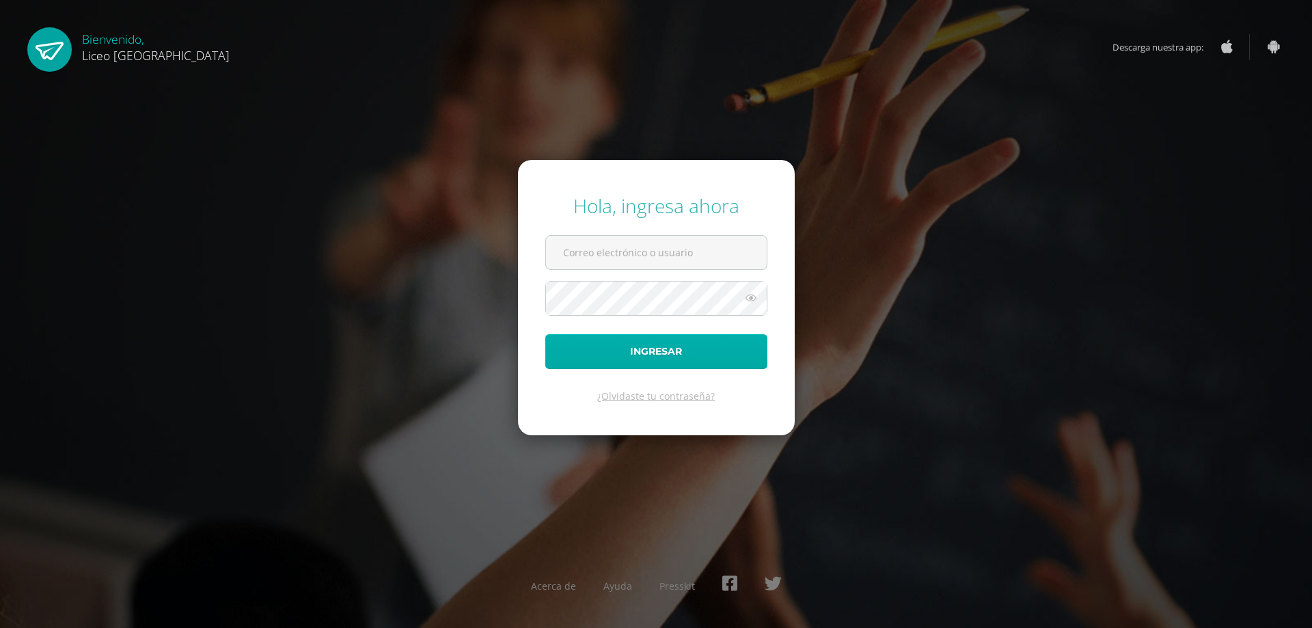
type input "[PERSON_NAME][EMAIL_ADDRESS][DOMAIN_NAME]"
click at [687, 347] on button "Ingresar" at bounding box center [656, 351] width 222 height 35
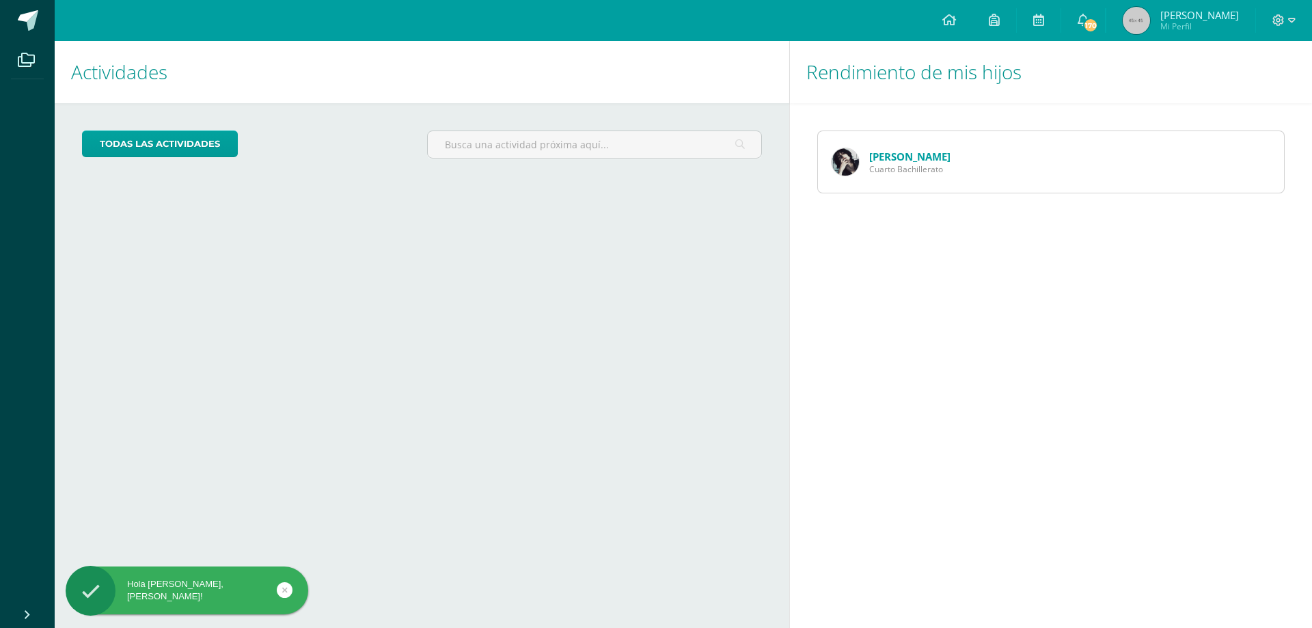
click at [1144, 23] on img at bounding box center [1136, 20] width 27 height 27
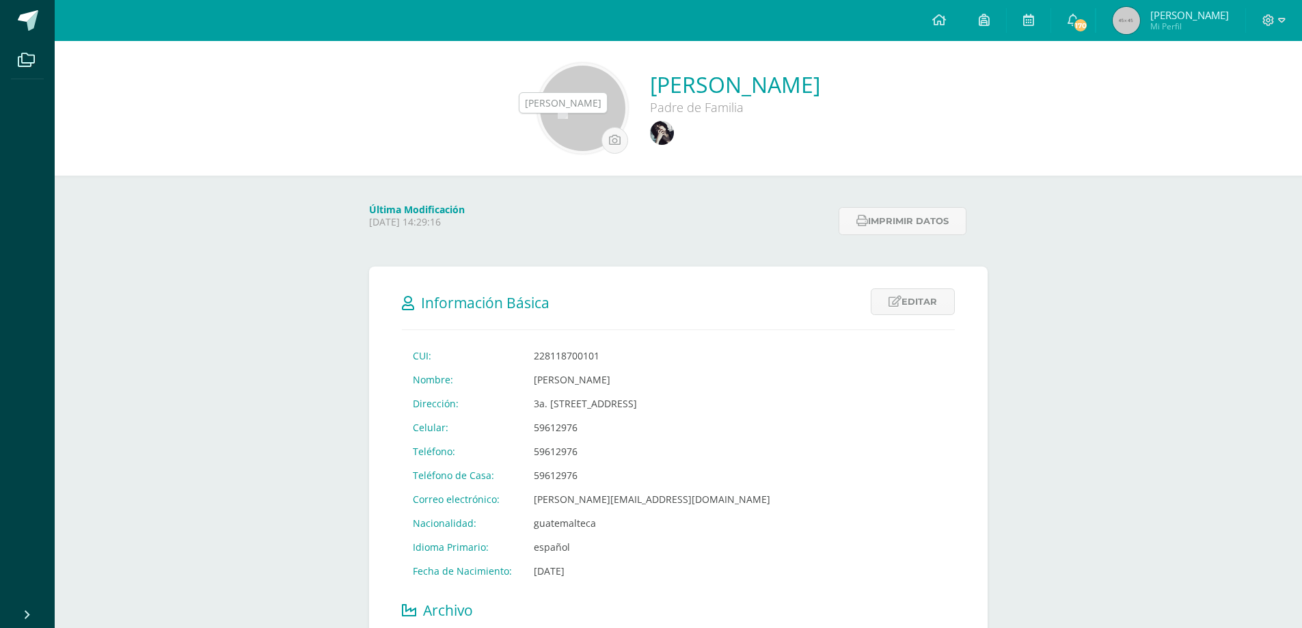
click at [650, 130] on img at bounding box center [662, 133] width 24 height 24
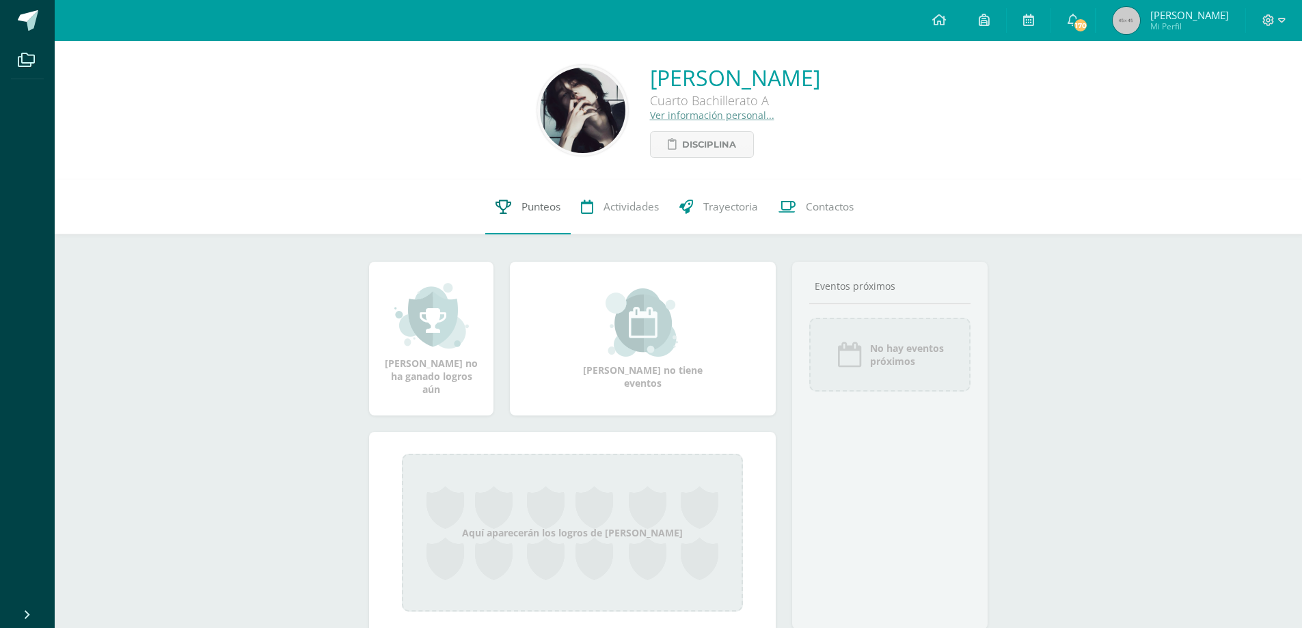
click at [551, 209] on span "Punteos" at bounding box center [540, 207] width 39 height 14
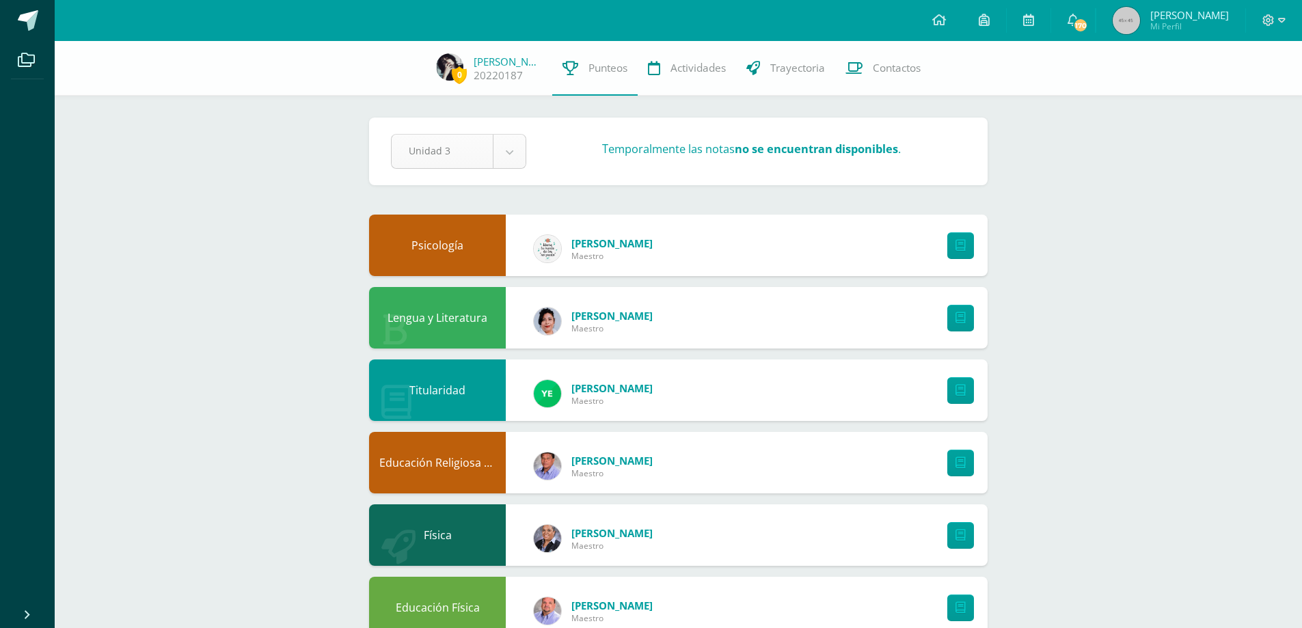
click at [508, 146] on body "Archivos Cerrar panel Configuración Cerrar sesión [PERSON_NAME] Mi Perfil 170 1…" at bounding box center [651, 586] width 1302 height 1173
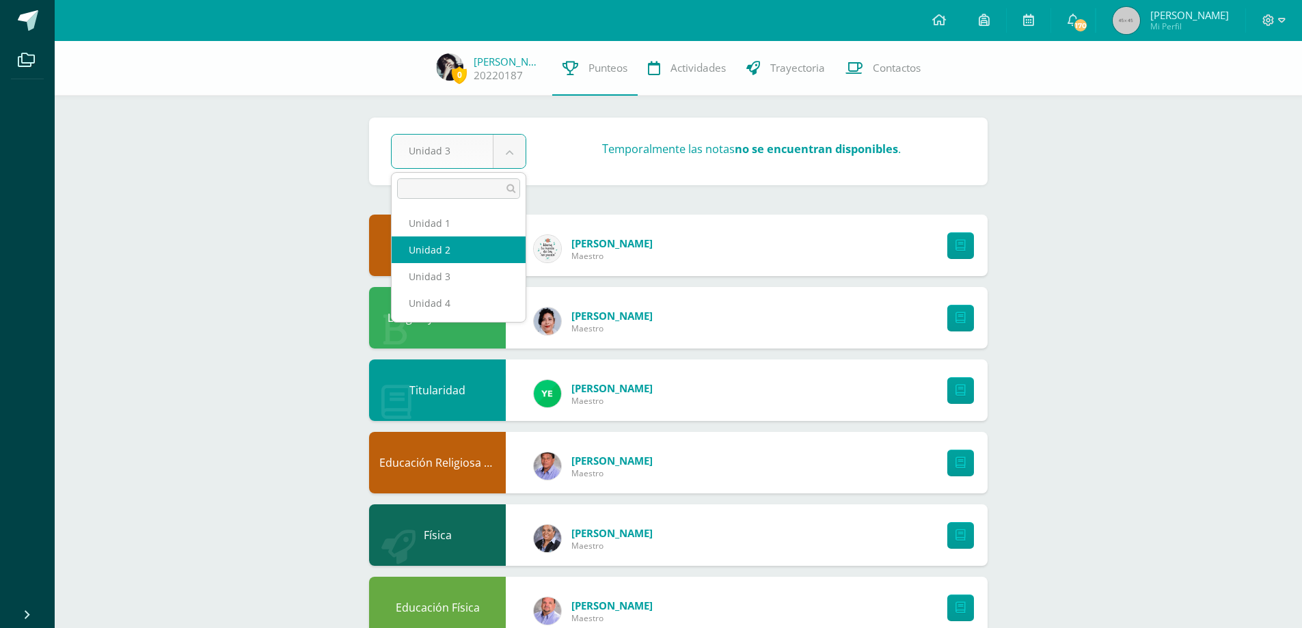
select select "Unidad 2"
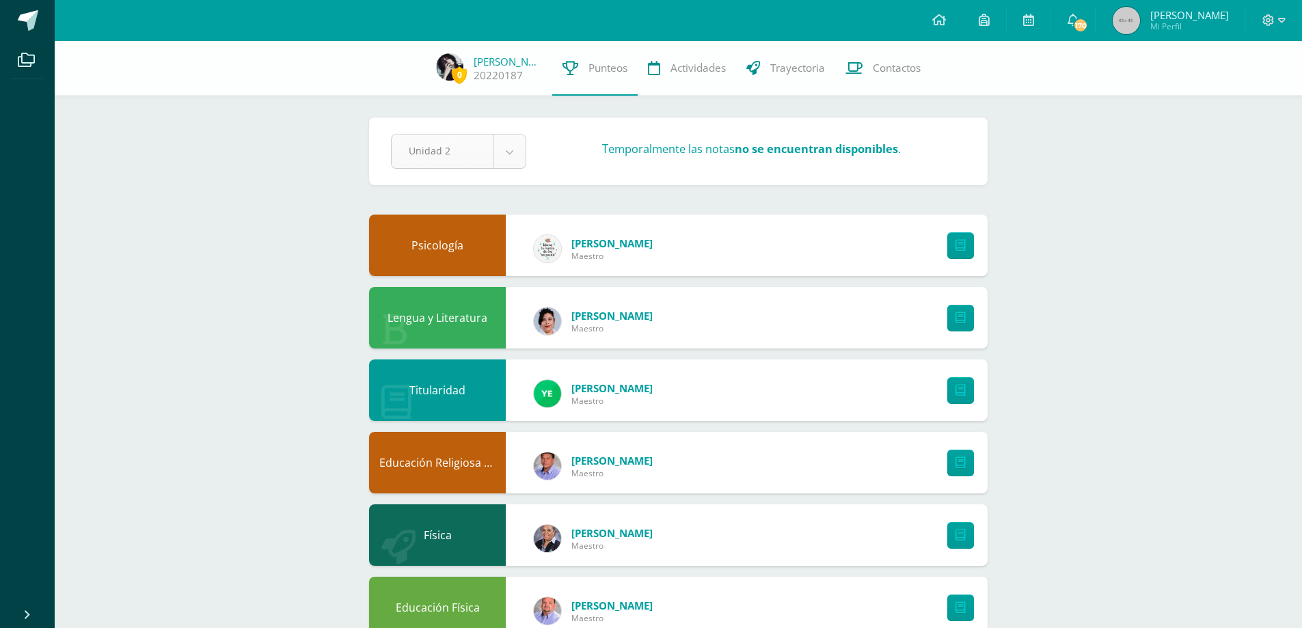
click at [509, 151] on body "Archivos Cerrar panel Configuración Cerrar sesión Claudia Corina Mi Perfil 170 …" at bounding box center [651, 586] width 1302 height 1173
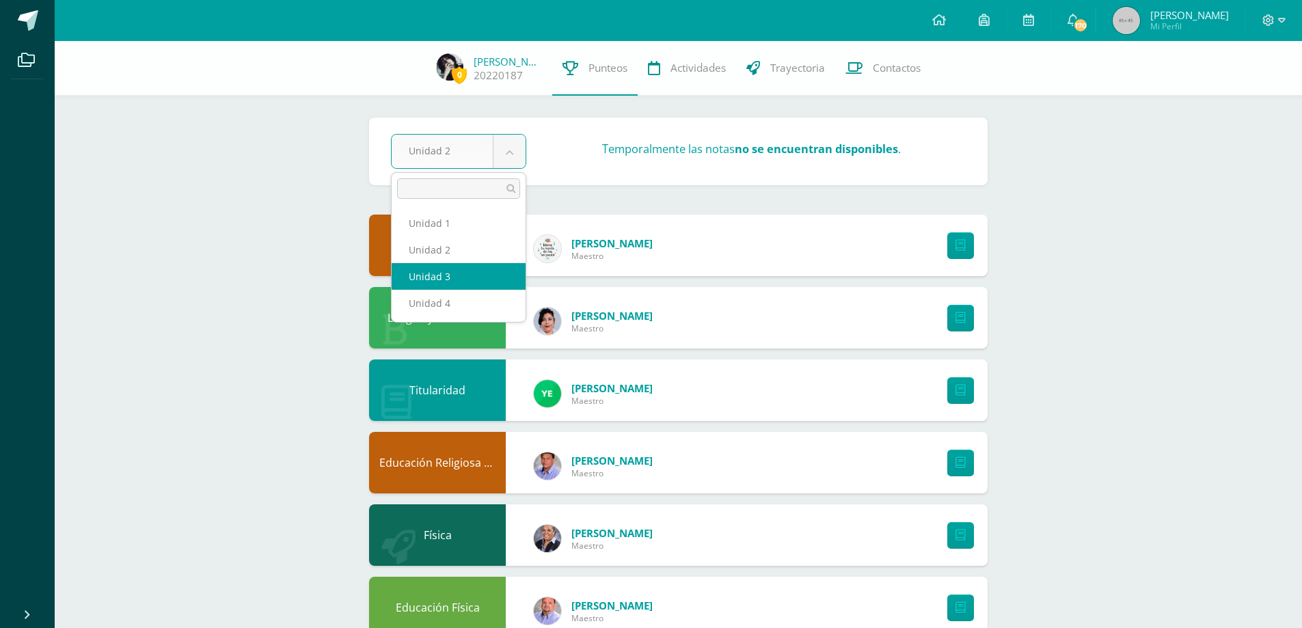
select select "Unidad 3"
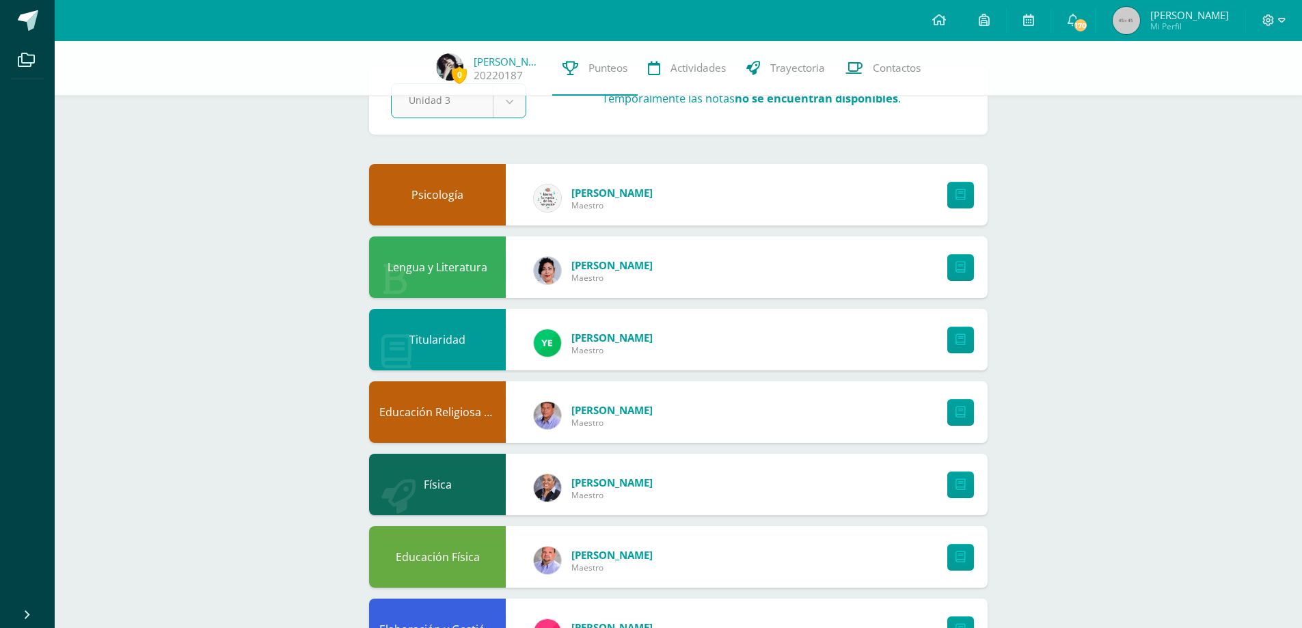
scroll to position [205, 0]
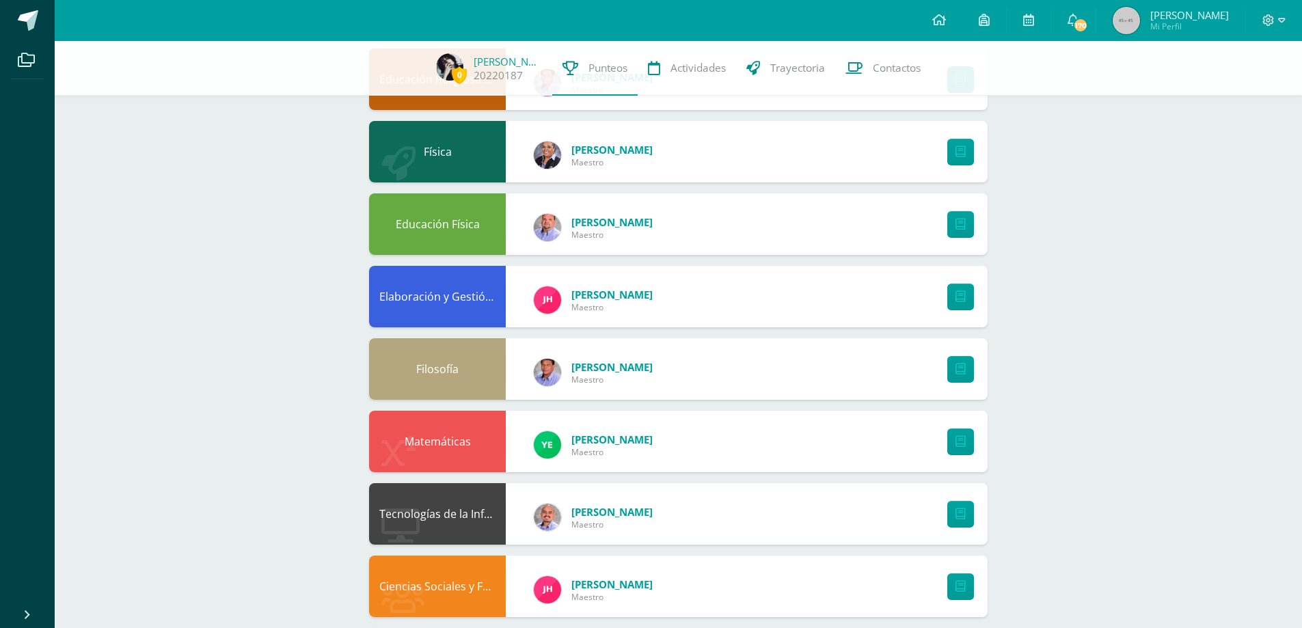
scroll to position [410, 0]
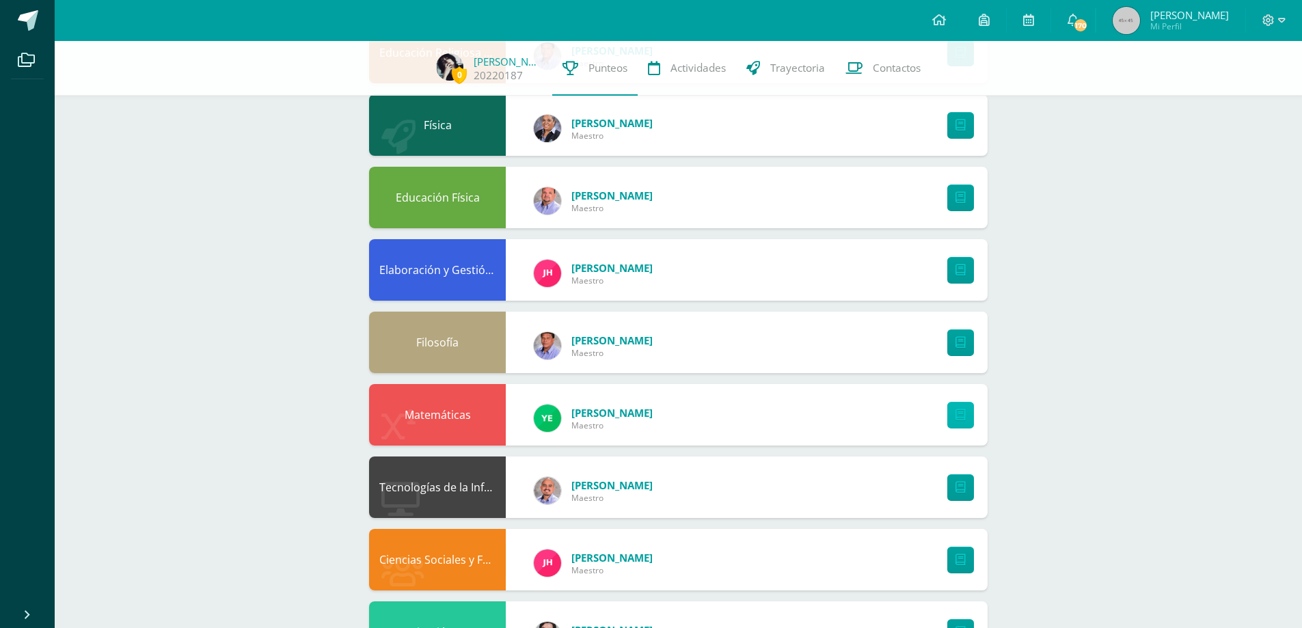
click at [959, 416] on icon at bounding box center [960, 415] width 10 height 12
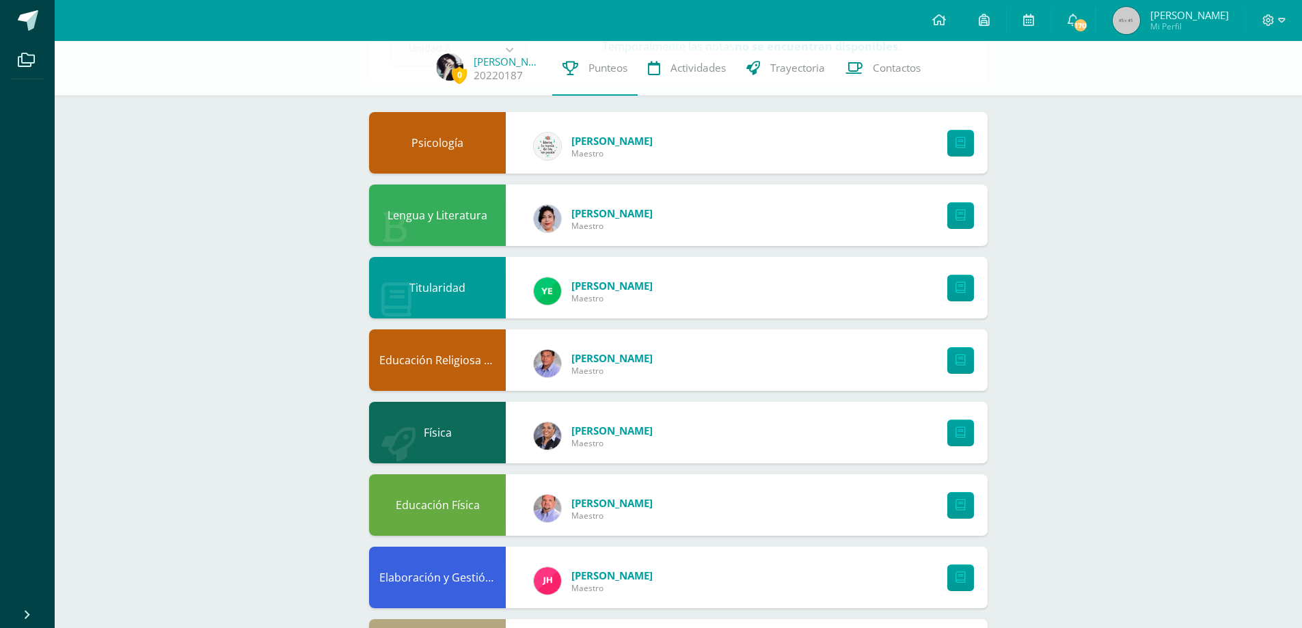
scroll to position [0, 0]
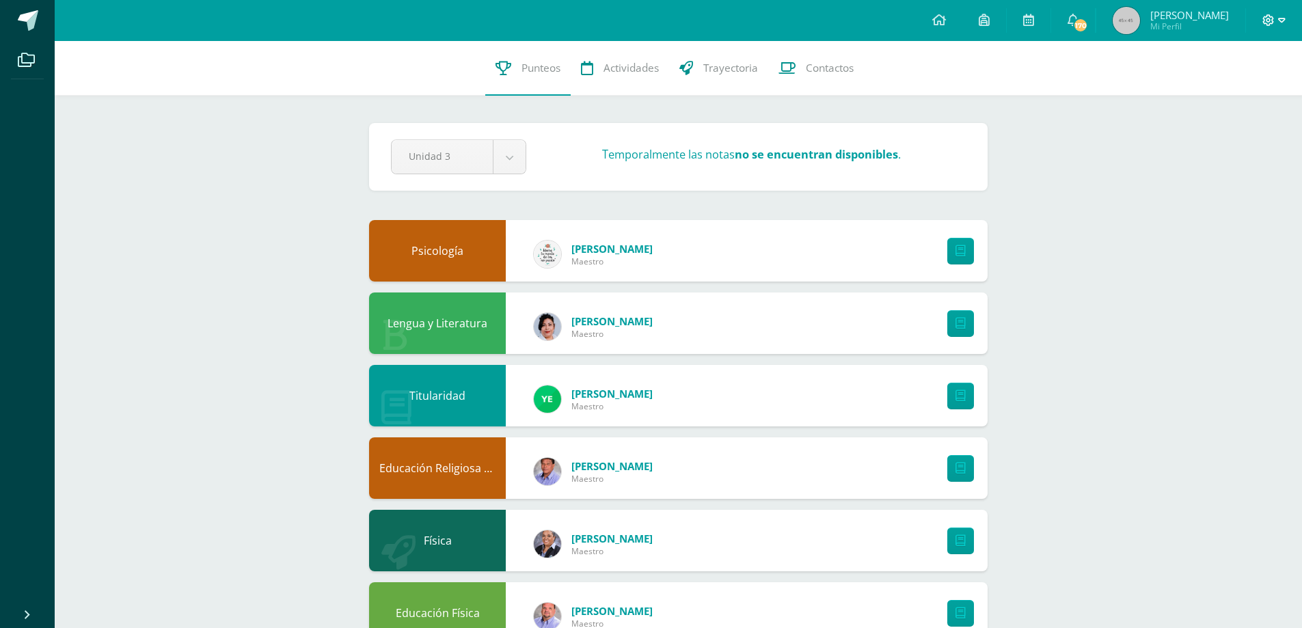
click at [1278, 25] on icon at bounding box center [1282, 20] width 8 height 12
click at [1237, 96] on span "Cerrar sesión" at bounding box center [1239, 93] width 62 height 13
